Goal: Transaction & Acquisition: Purchase product/service

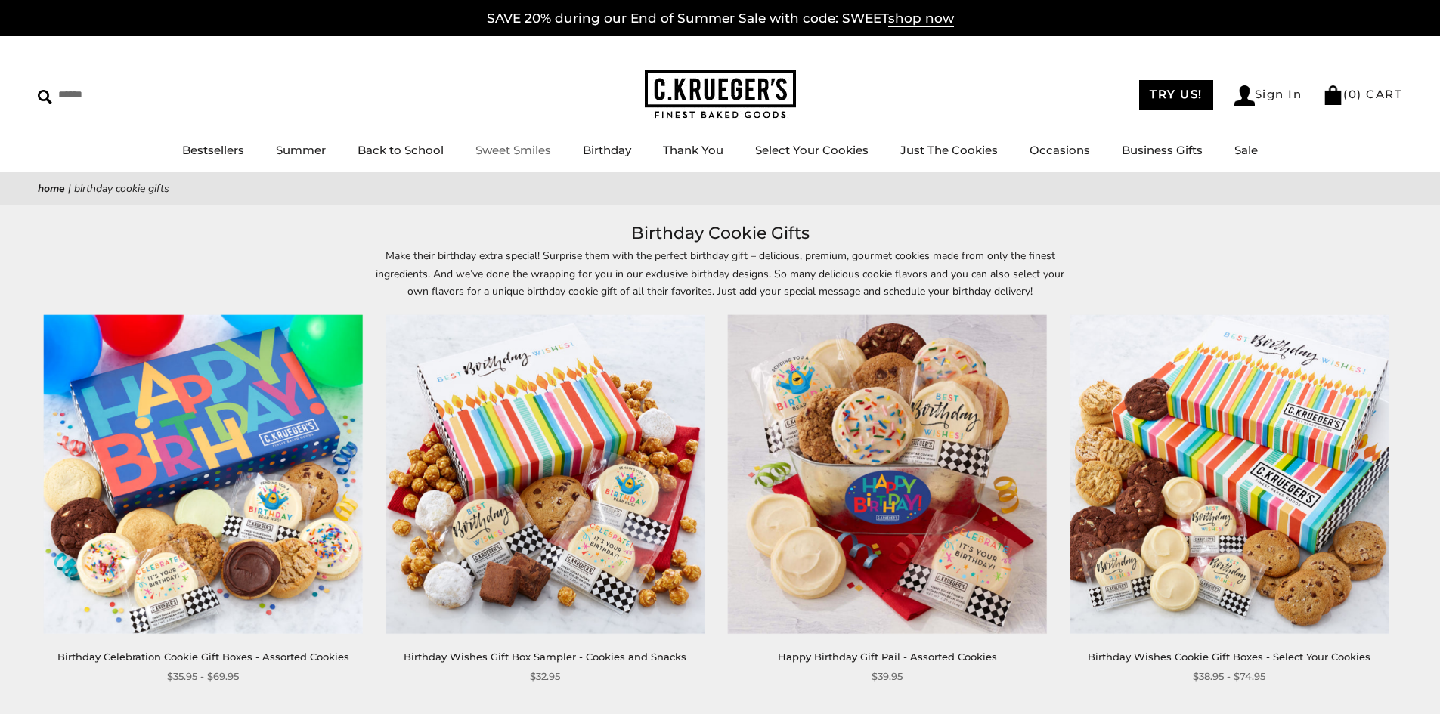
click at [498, 153] on link "Sweet Smiles" at bounding box center [514, 150] width 76 height 14
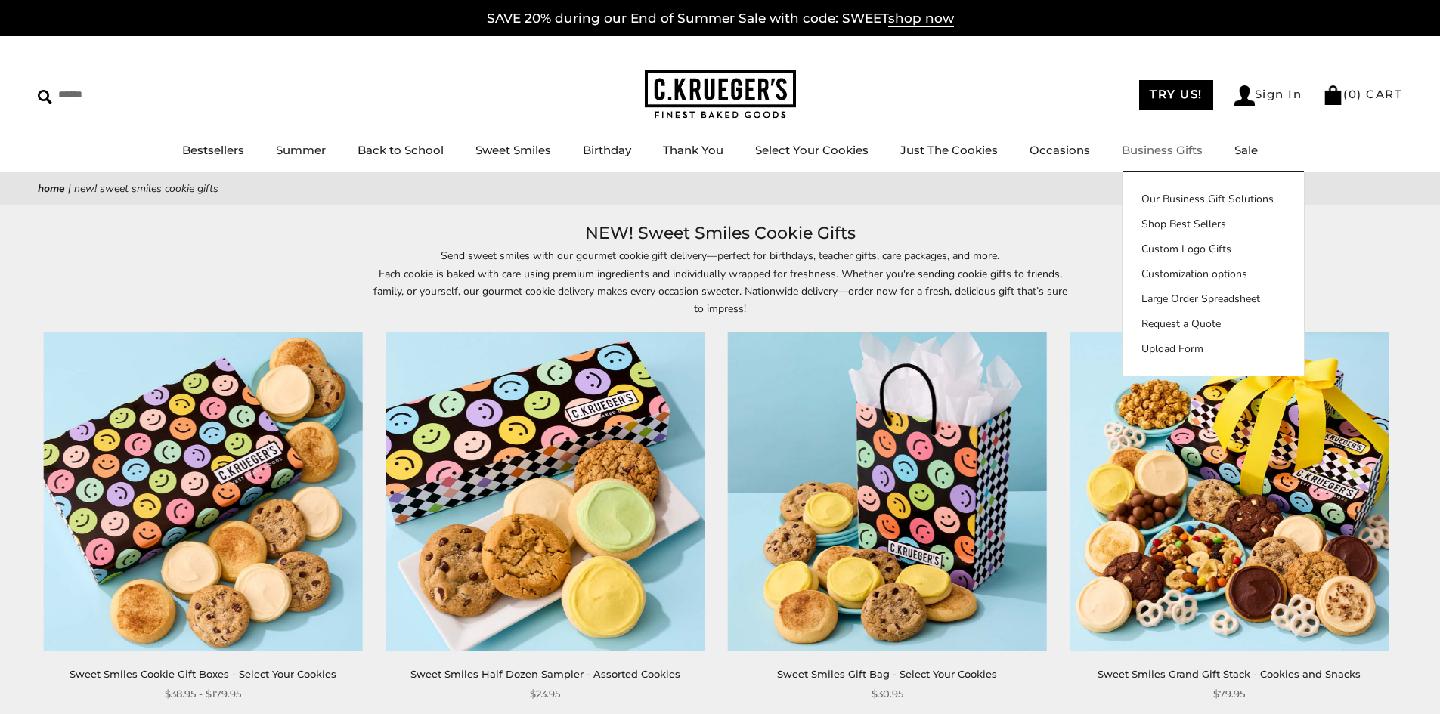
click at [1166, 153] on link "Business Gifts" at bounding box center [1162, 150] width 81 height 14
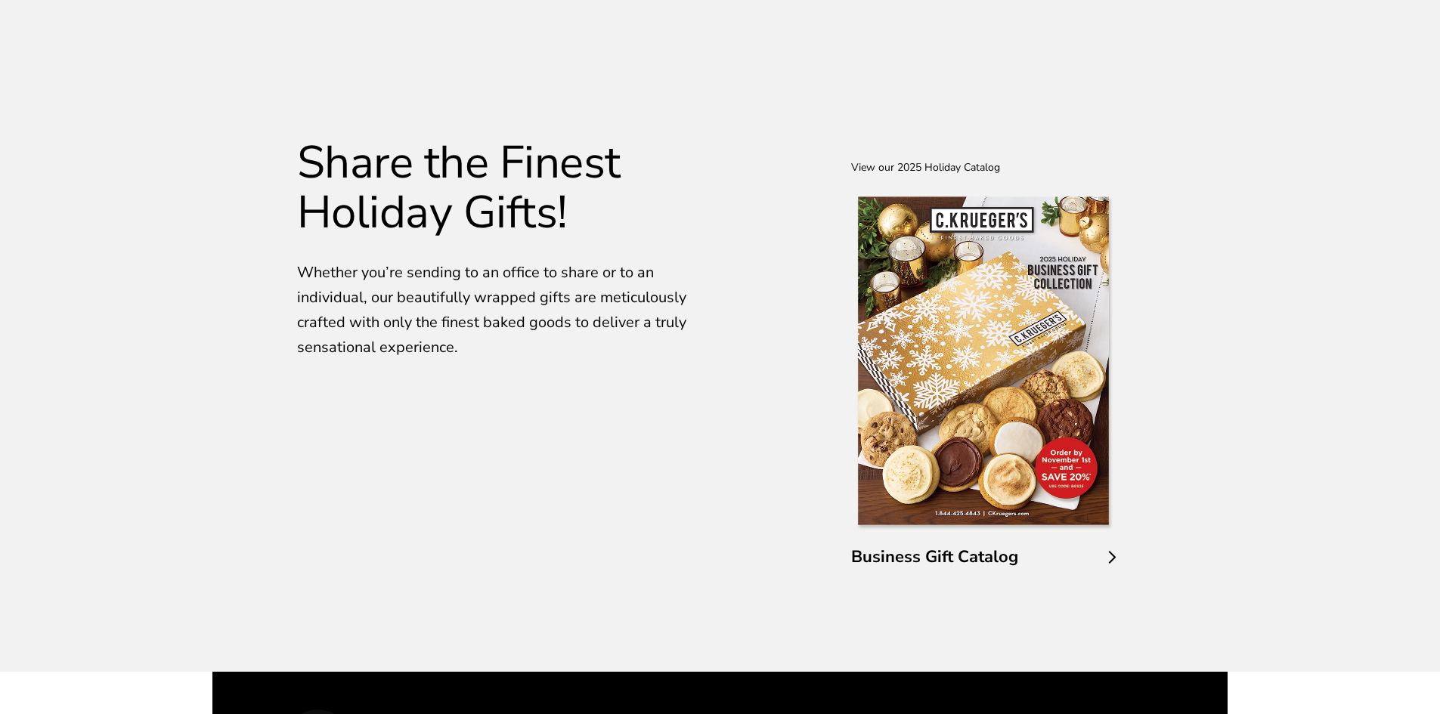
scroll to position [2570, 0]
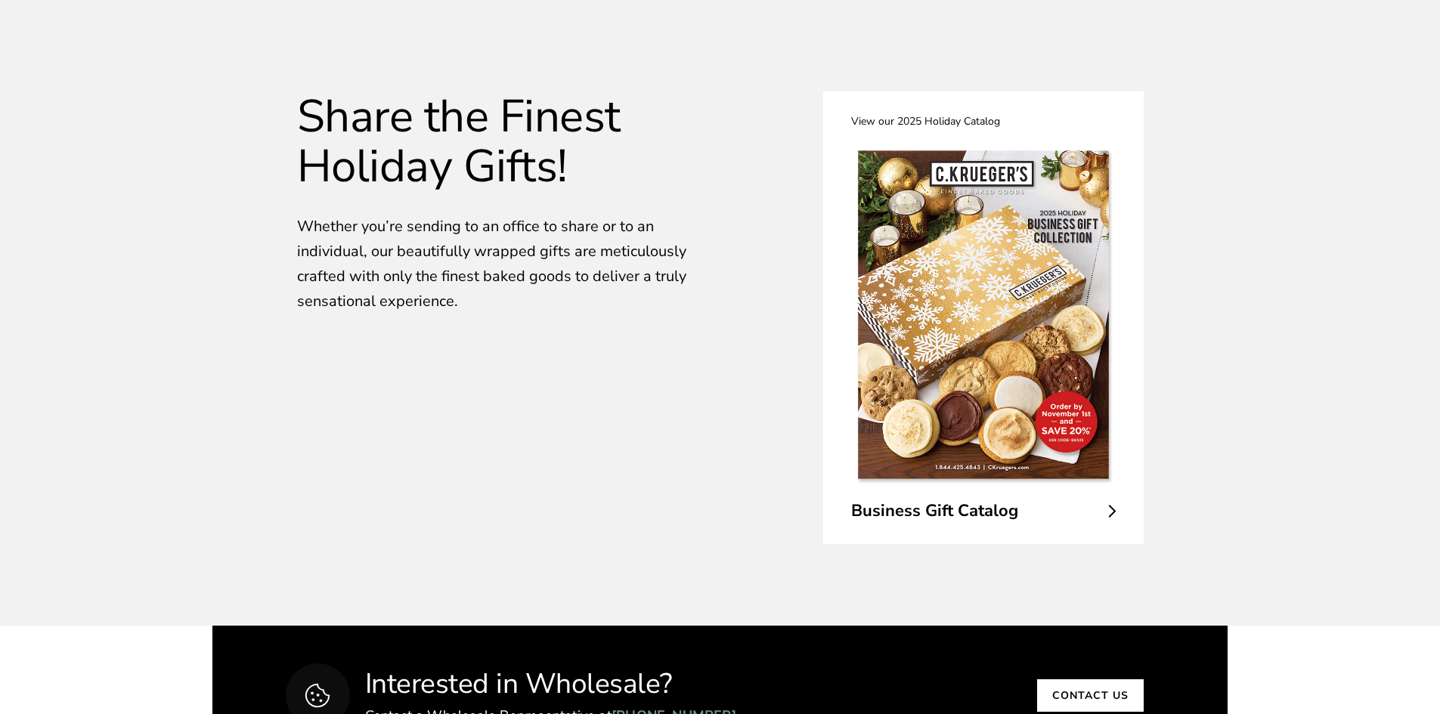
click at [1006, 361] on img at bounding box center [983, 314] width 265 height 347
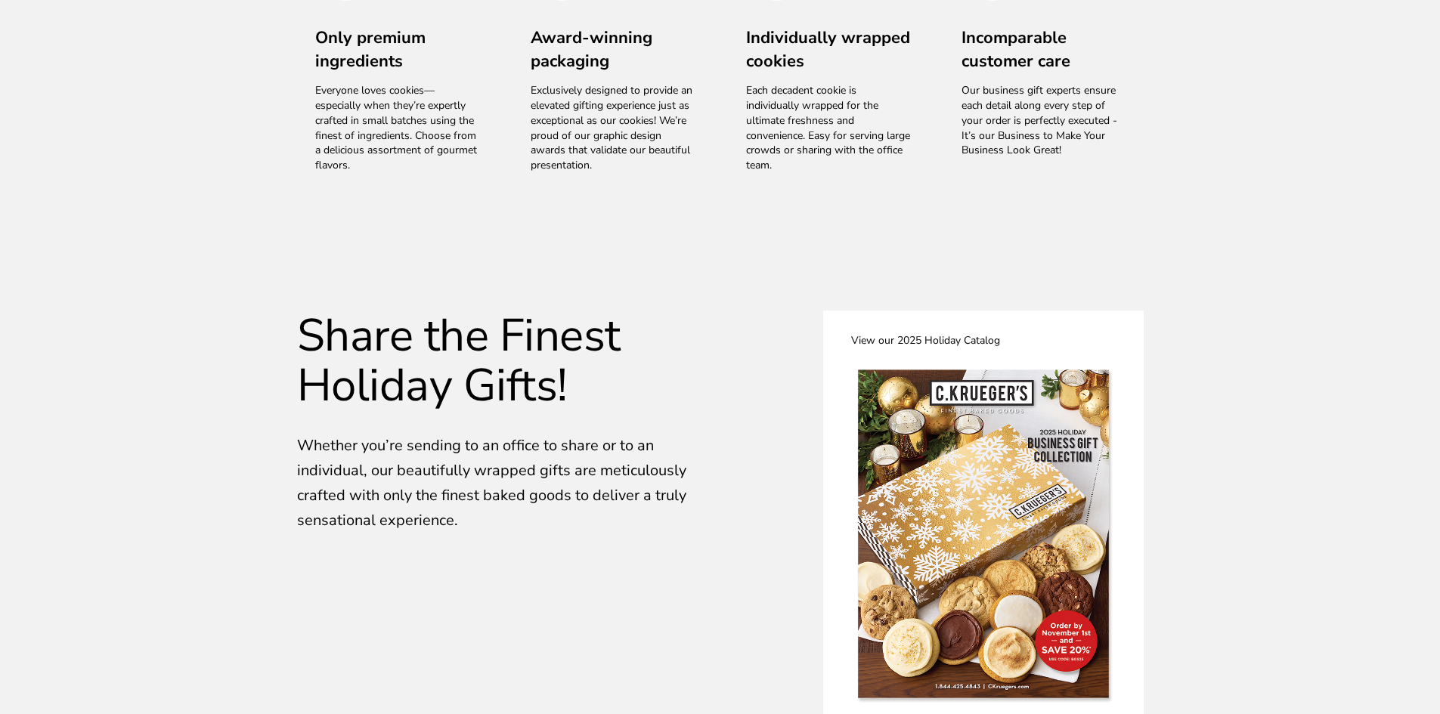
scroll to position [2344, 0]
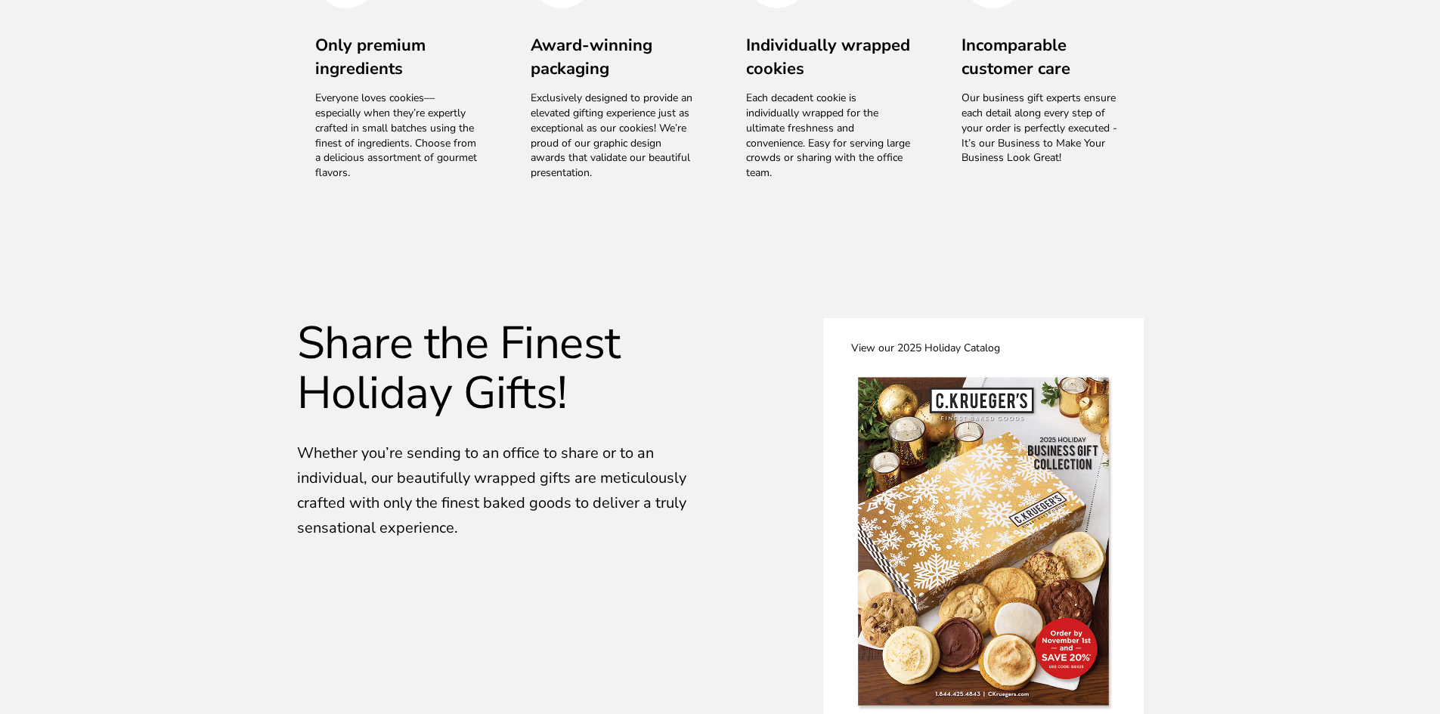
click at [1042, 541] on img at bounding box center [983, 541] width 265 height 347
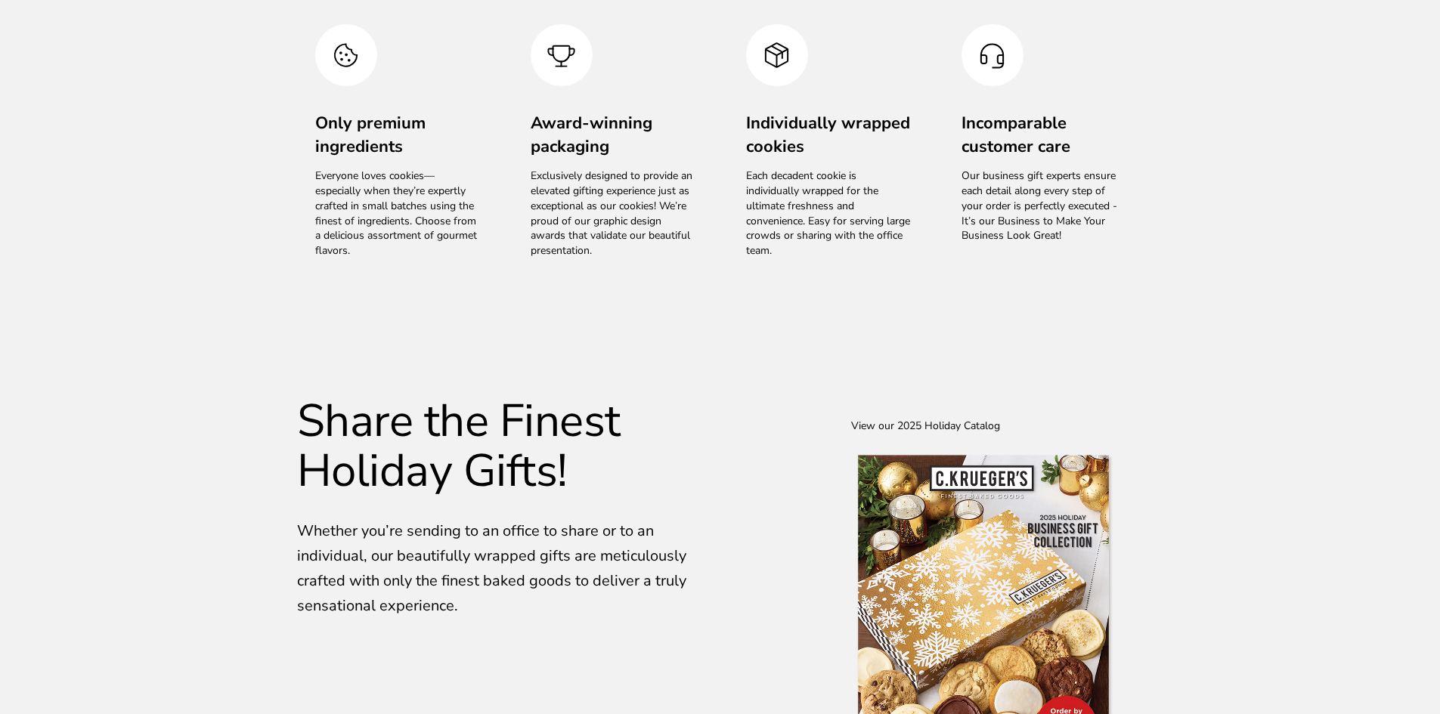
scroll to position [3100, 0]
